Goal: Navigation & Orientation: Find specific page/section

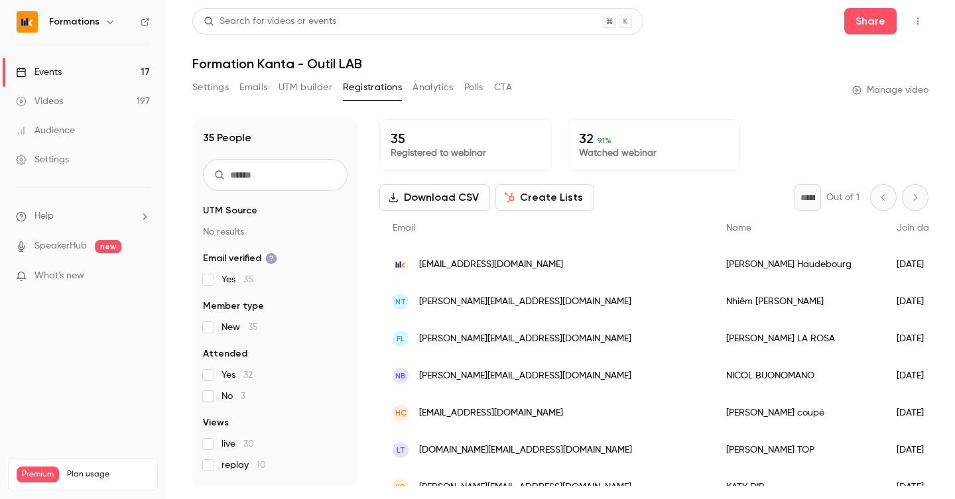
click at [124, 68] on link "Events 17" at bounding box center [83, 72] width 166 height 29
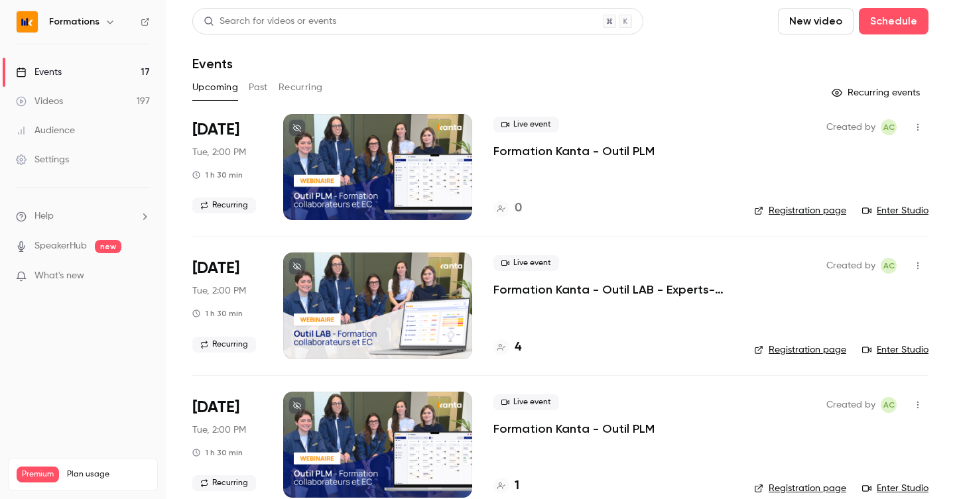
click at [257, 92] on button "Past" at bounding box center [258, 87] width 19 height 21
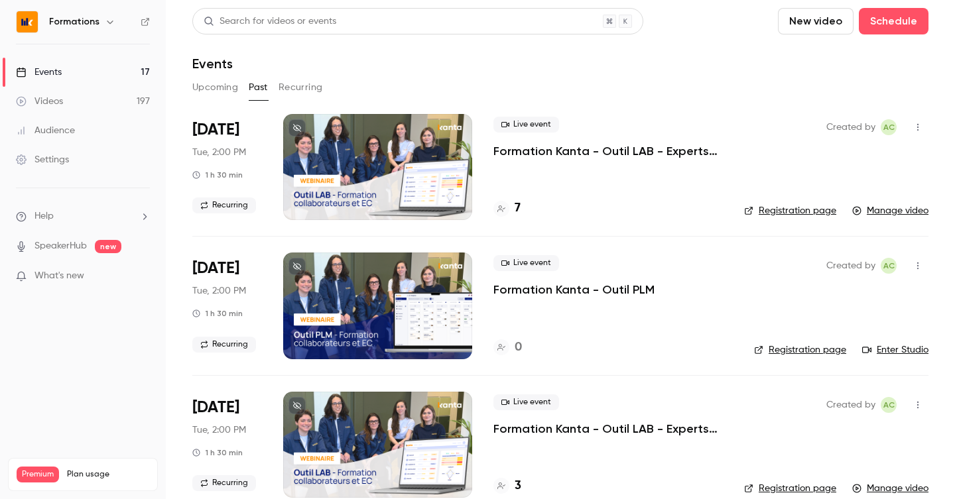
click at [199, 82] on button "Upcoming" at bounding box center [215, 87] width 46 height 21
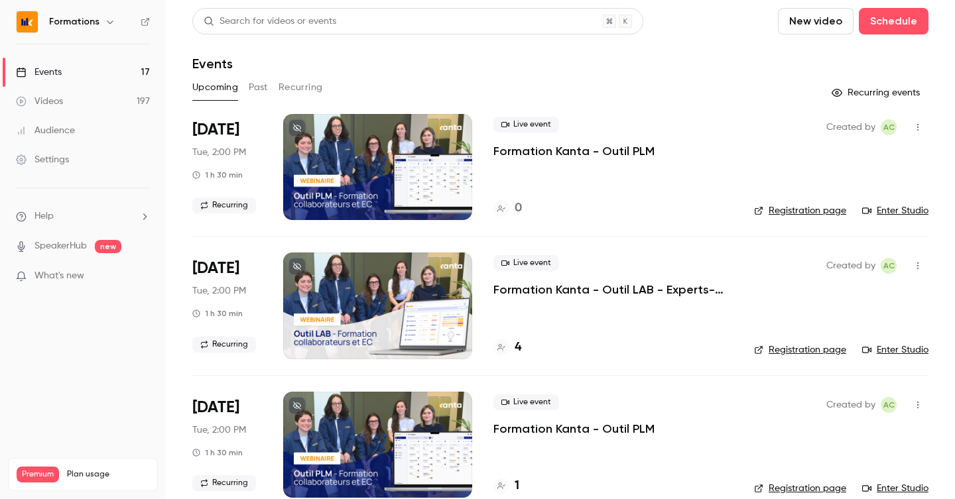
click at [296, 92] on button "Recurring" at bounding box center [301, 87] width 44 height 21
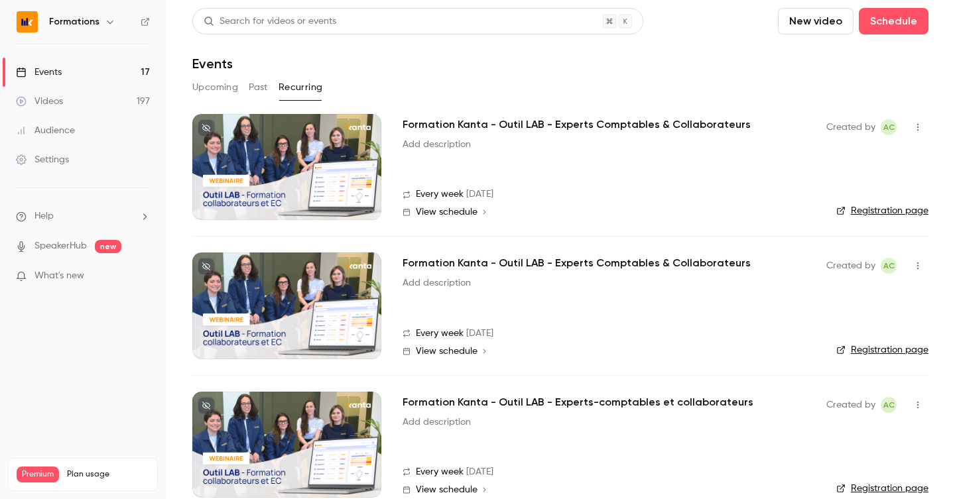
click at [259, 92] on button "Past" at bounding box center [258, 87] width 19 height 21
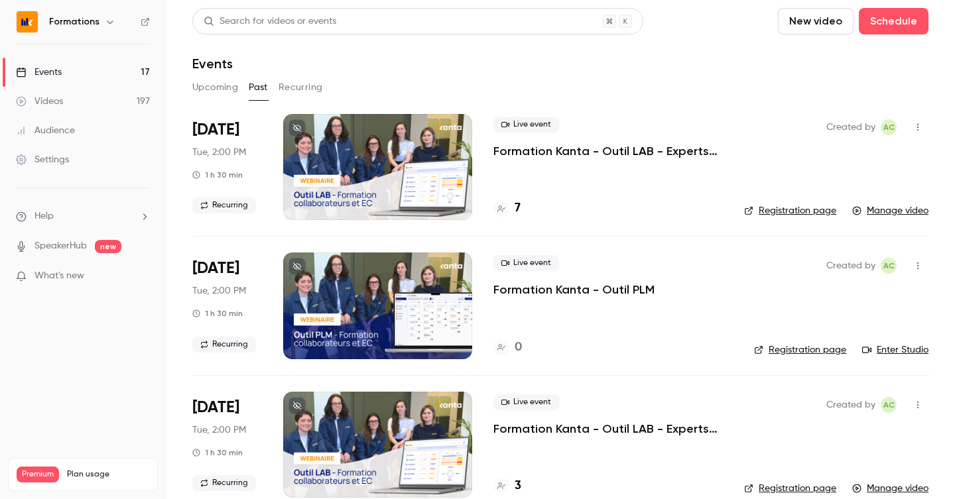
click at [219, 90] on button "Upcoming" at bounding box center [215, 87] width 46 height 21
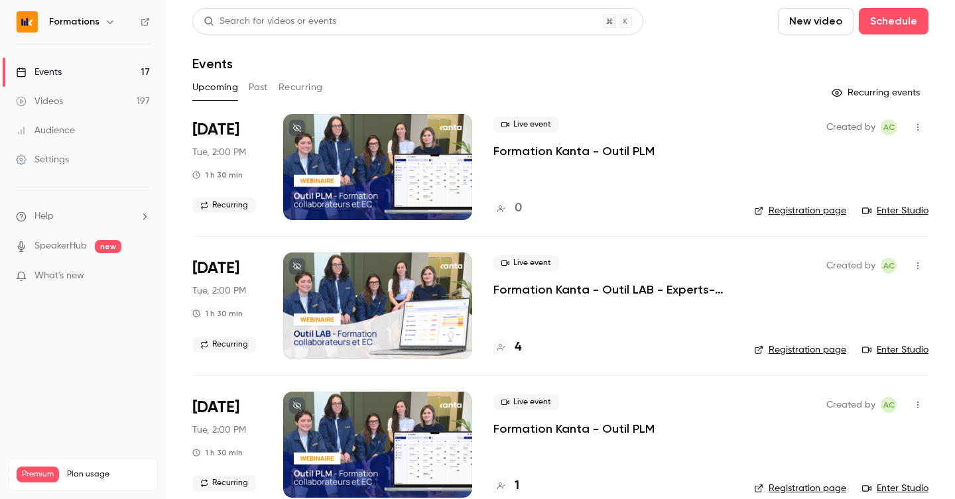
click at [256, 86] on button "Past" at bounding box center [258, 87] width 19 height 21
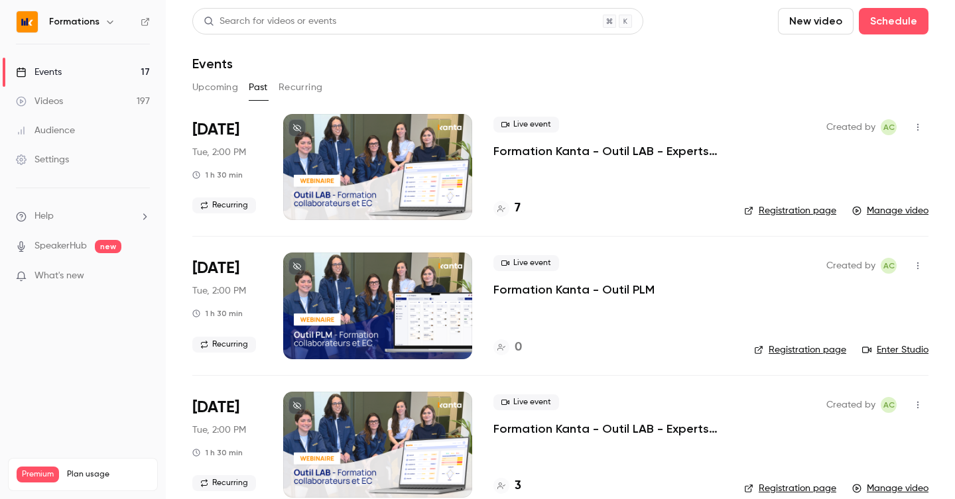
click at [211, 86] on button "Upcoming" at bounding box center [215, 87] width 46 height 21
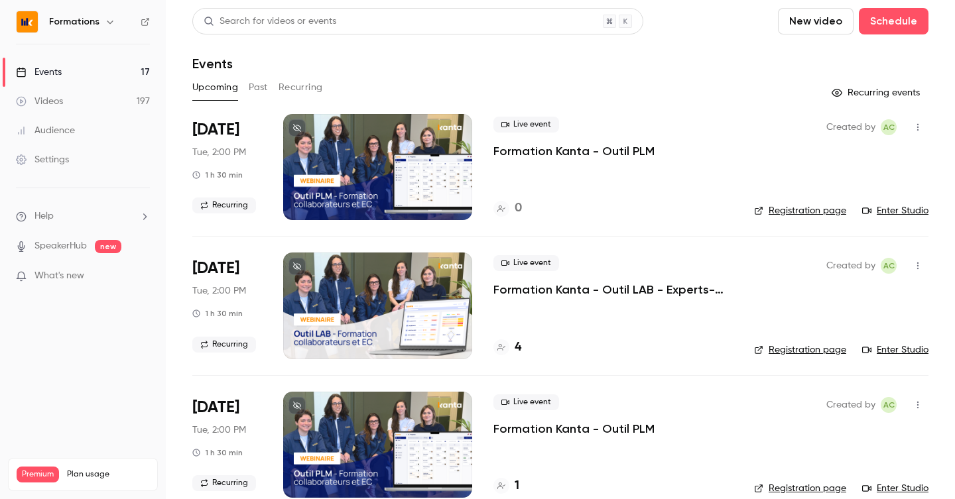
click at [345, 60] on div "Events" at bounding box center [560, 64] width 736 height 16
